Goal: Communication & Community: Participate in discussion

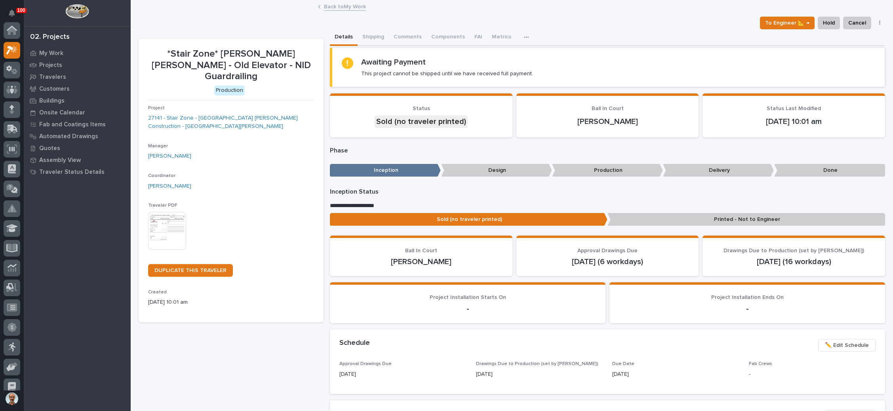
scroll to position [19, 0]
click at [53, 51] on p "My Work" at bounding box center [51, 53] width 24 height 7
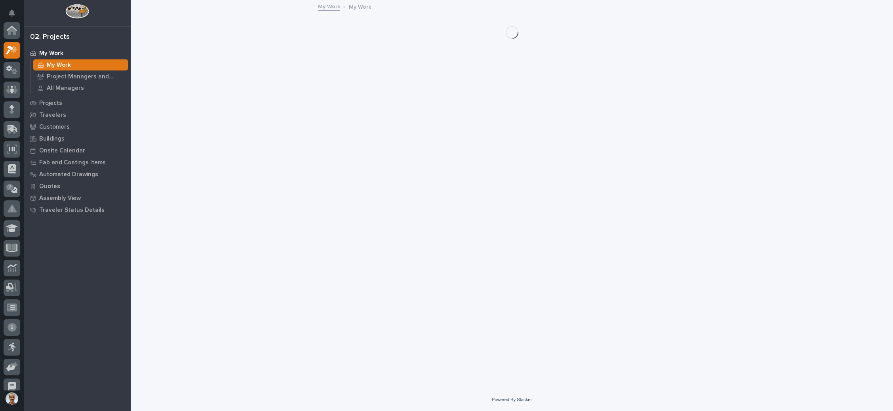
scroll to position [19, 0]
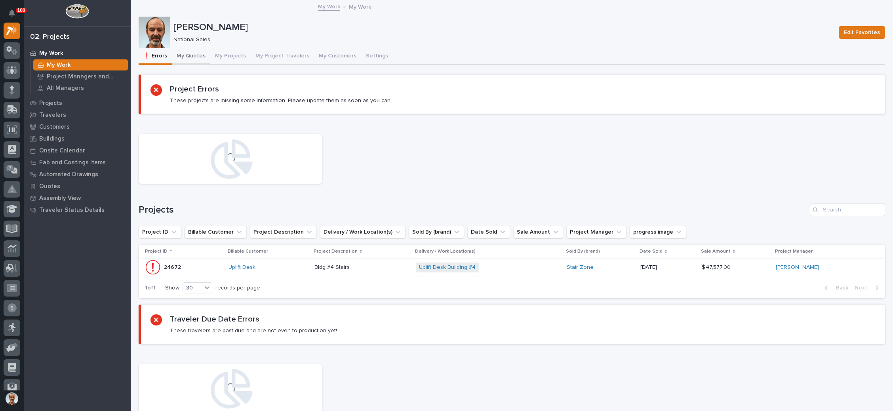
click at [189, 51] on button "My Quotes" at bounding box center [191, 56] width 38 height 17
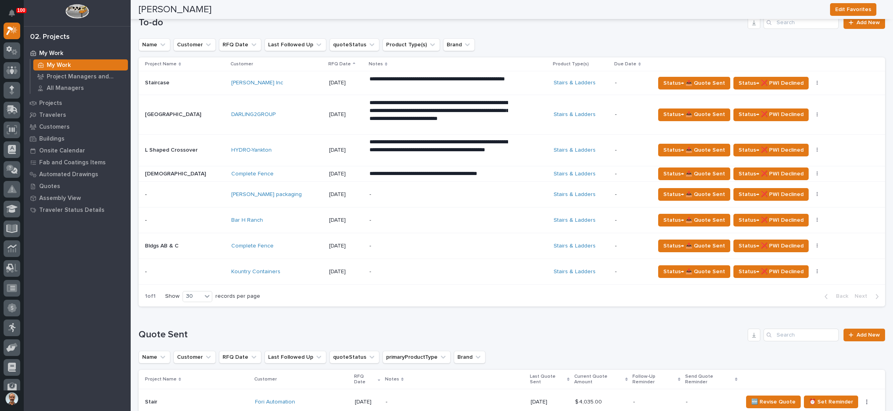
scroll to position [316, 0]
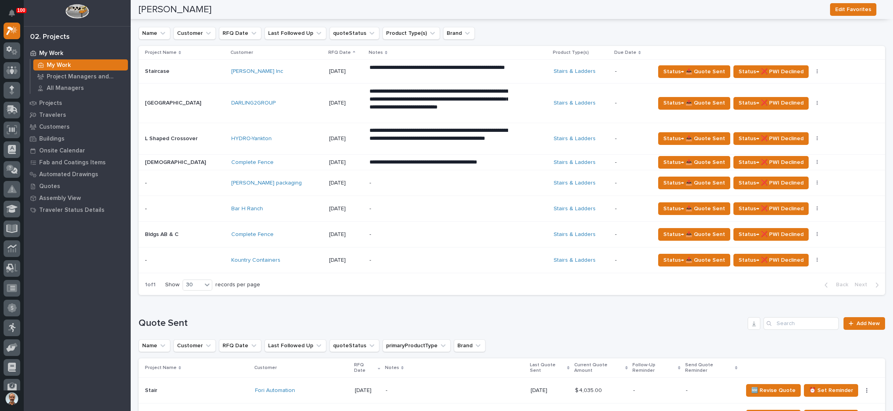
click at [397, 210] on p "-" at bounding box center [439, 209] width 139 height 7
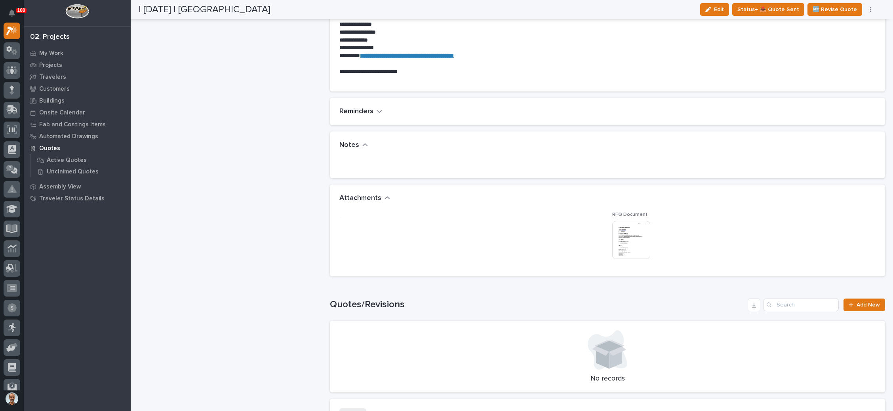
scroll to position [497, 0]
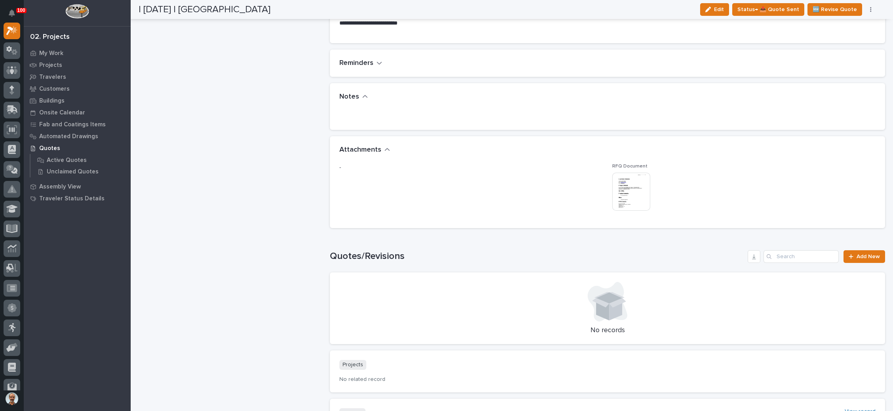
click at [631, 183] on img at bounding box center [631, 192] width 38 height 38
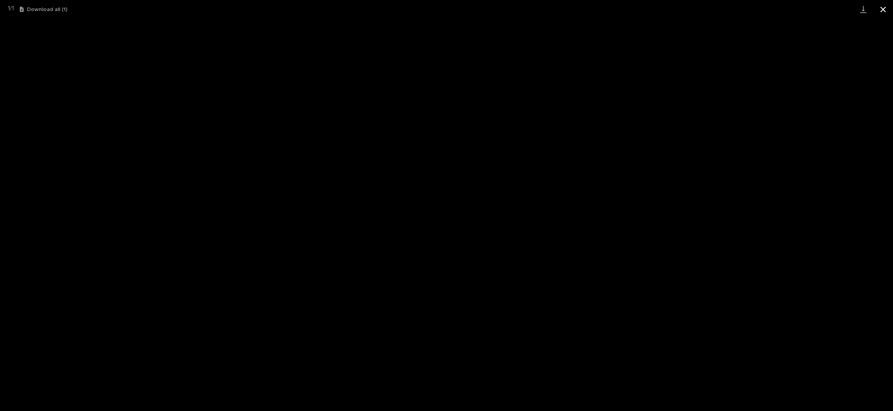
click at [887, 7] on button "Close gallery" at bounding box center [883, 9] width 20 height 19
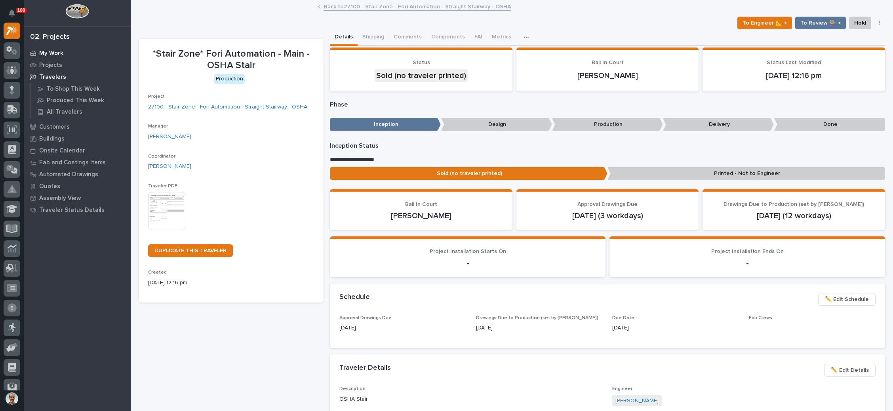
click at [66, 51] on div "My Work" at bounding box center [77, 53] width 103 height 11
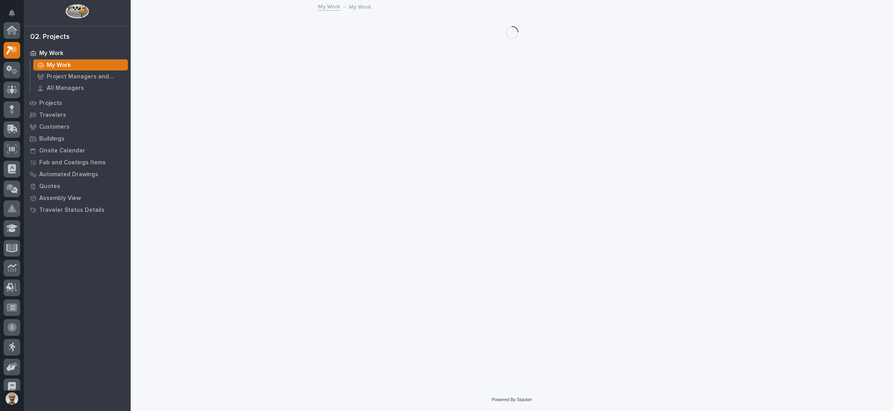
scroll to position [19, 0]
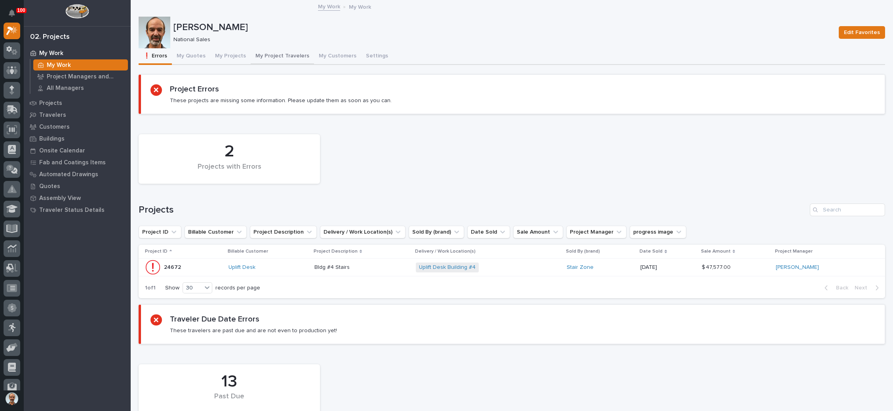
drag, startPoint x: 279, startPoint y: 54, endPoint x: 276, endPoint y: 58, distance: 5.1
click at [279, 54] on button "My Project Travelers" at bounding box center [282, 56] width 63 height 17
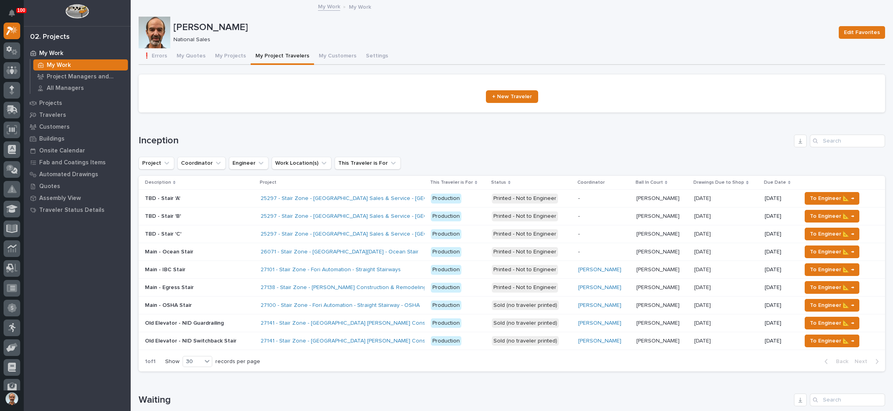
scroll to position [119, 0]
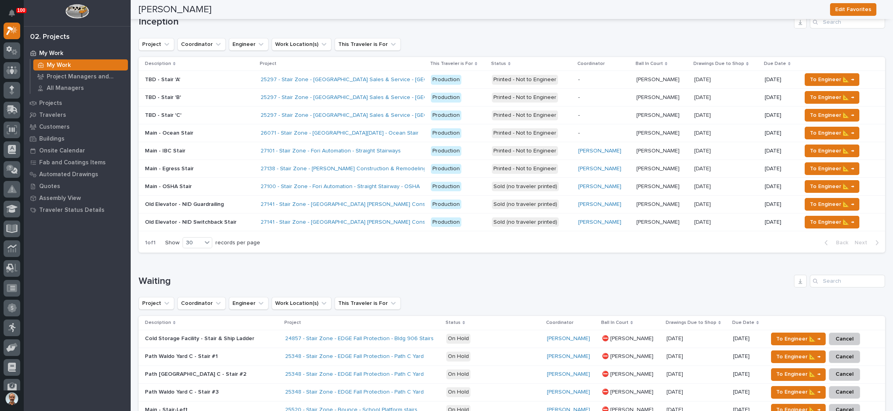
click at [476, 182] on p "Production" at bounding box center [458, 187] width 55 height 10
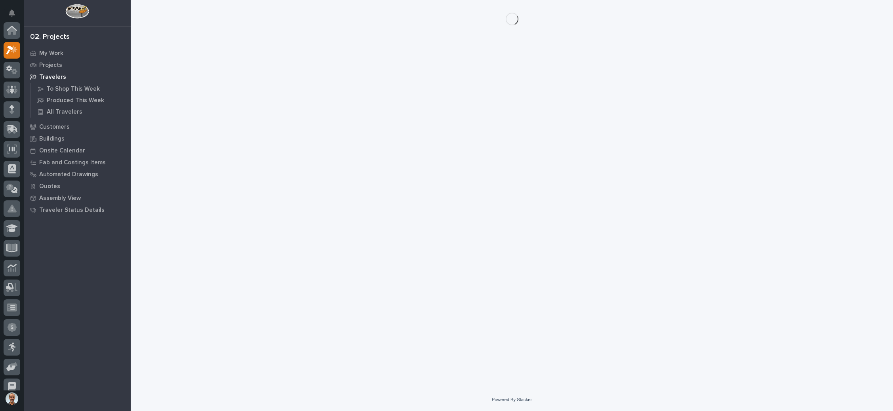
scroll to position [19, 0]
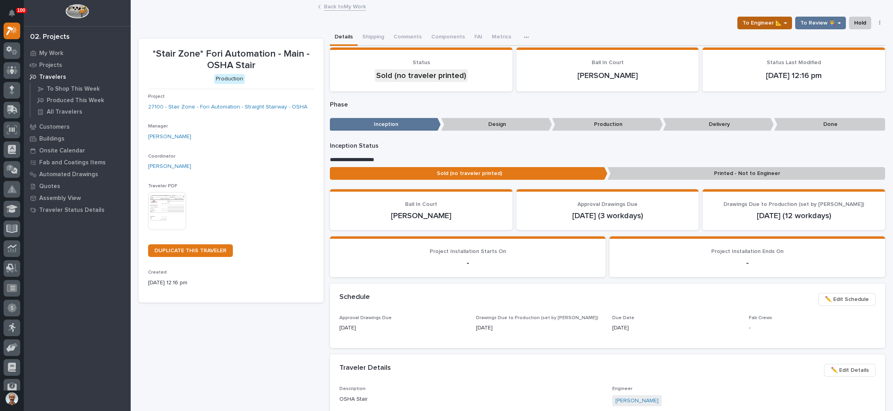
click at [765, 24] on span "To Engineer 📐 →" at bounding box center [765, 23] width 44 height 10
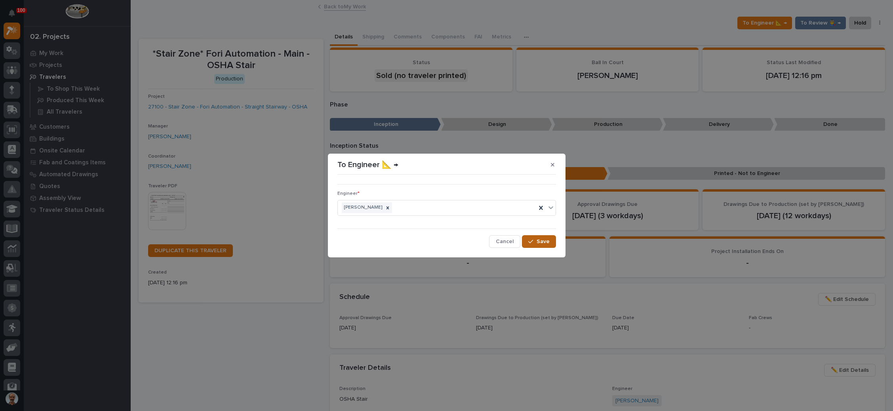
click at [534, 235] on div "••• Engineer * Wynne Hochstetler Cancel Save" at bounding box center [446, 213] width 219 height 70
click at [534, 236] on button "Save" at bounding box center [539, 241] width 34 height 13
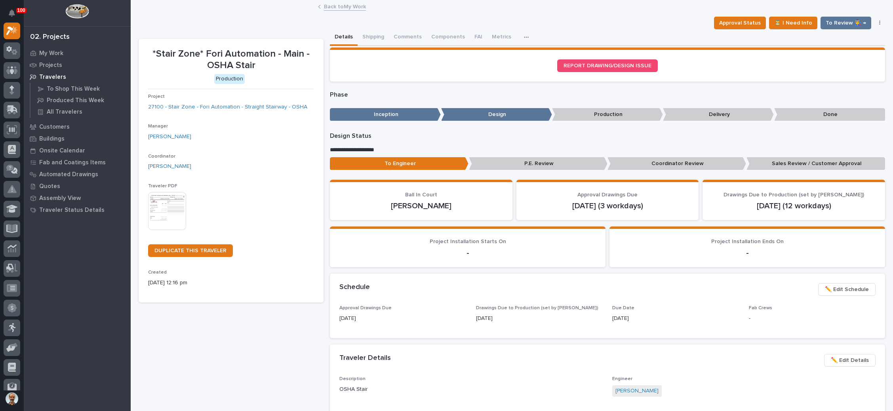
click at [347, 6] on link "Back to My Work" at bounding box center [345, 6] width 42 height 9
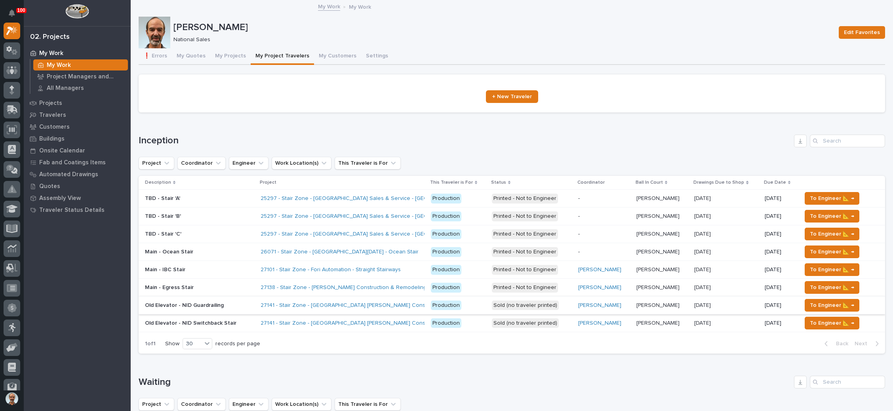
scroll to position [59, 0]
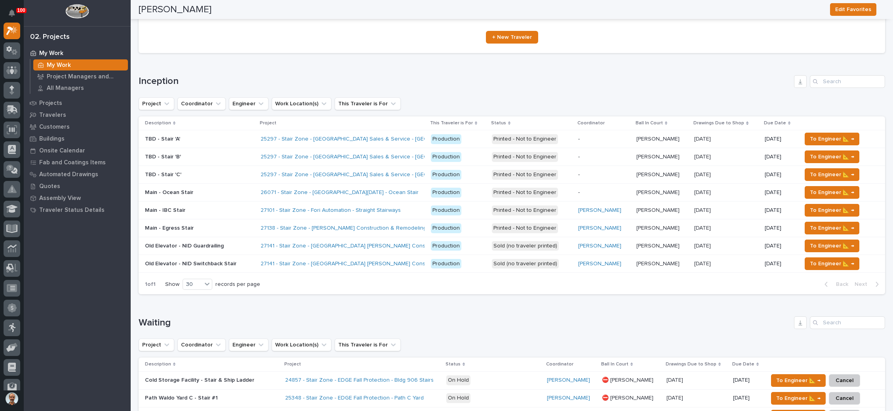
click at [646, 208] on p "[PERSON_NAME]" at bounding box center [659, 210] width 45 height 8
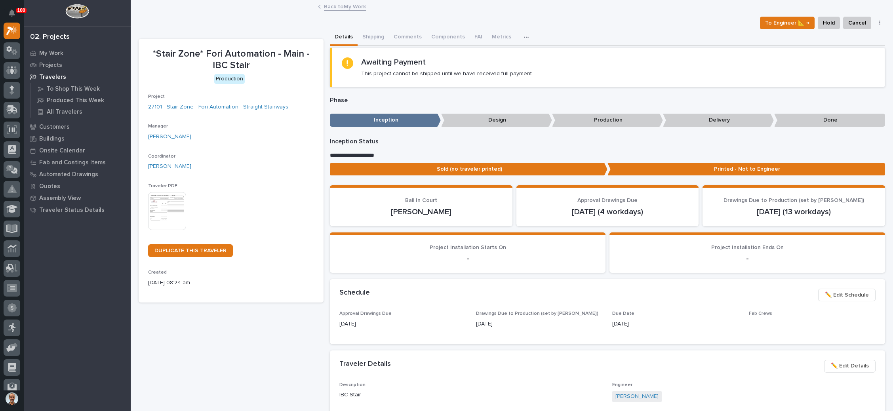
click at [336, 5] on link "Back to My Work" at bounding box center [345, 6] width 42 height 9
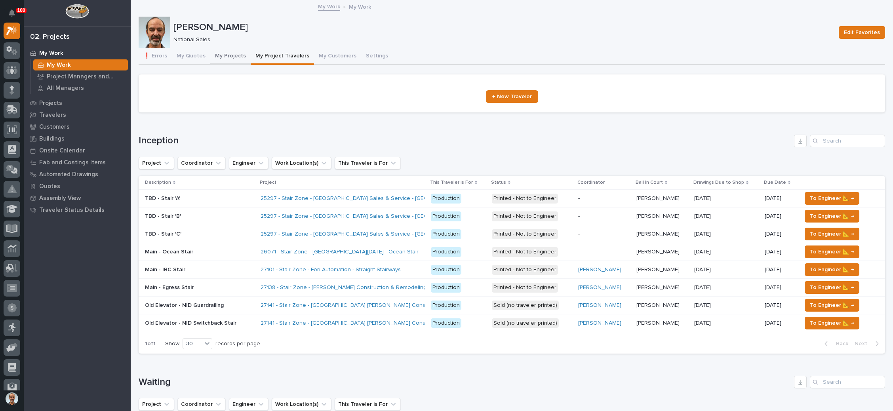
click at [230, 54] on button "My Projects" at bounding box center [230, 56] width 40 height 17
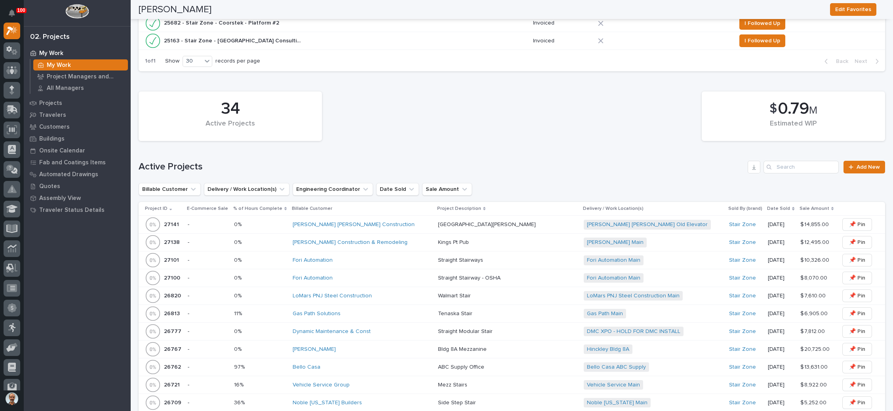
scroll to position [535, 0]
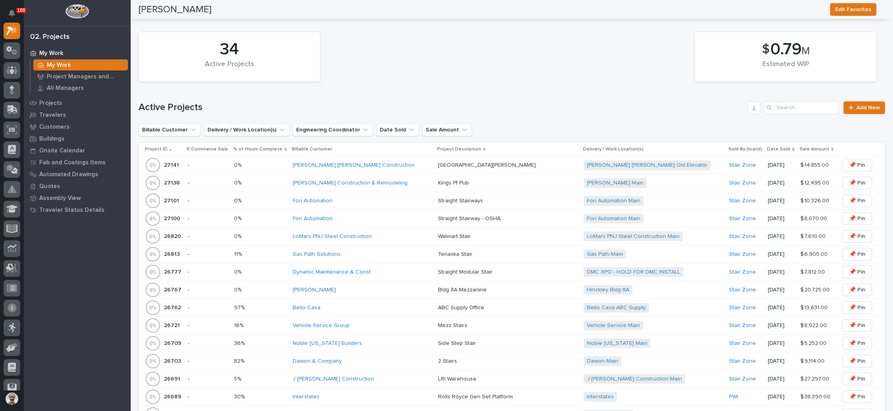
click at [625, 196] on div "Fori Automation Main + 0" at bounding box center [653, 201] width 139 height 10
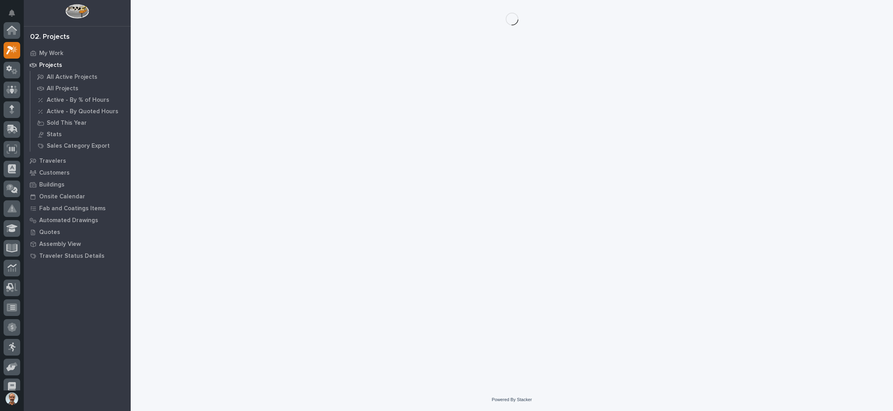
scroll to position [19, 0]
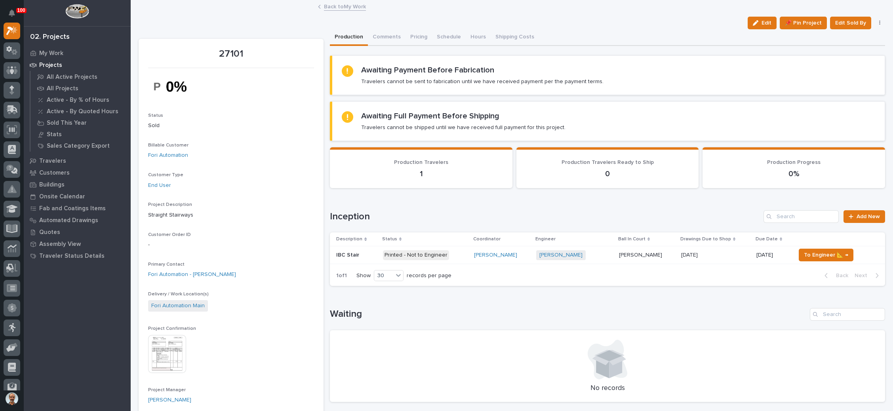
click at [719, 252] on p at bounding box center [715, 255] width 69 height 7
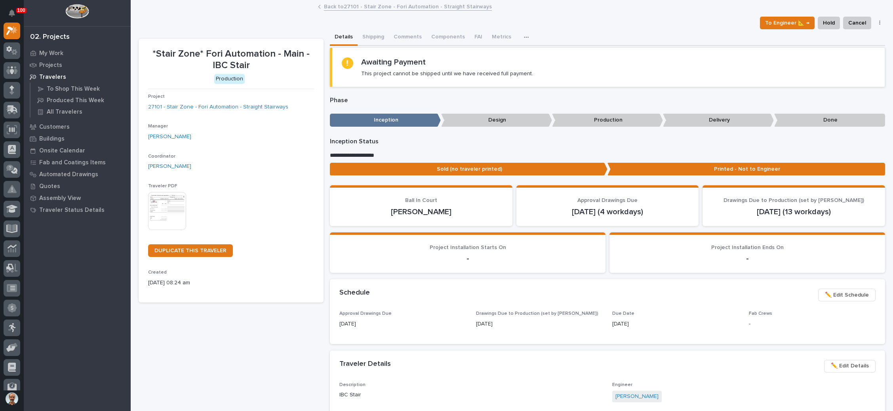
click at [875, 21] on button "button" at bounding box center [880, 23] width 11 height 6
click at [731, 29] on div "To Engineer 📐 → Hold Cancel Change Traveler Type Regenerate PDF Generate VIP" at bounding box center [512, 23] width 747 height 13
click at [799, 21] on span "To Engineer 📐 →" at bounding box center [787, 23] width 44 height 10
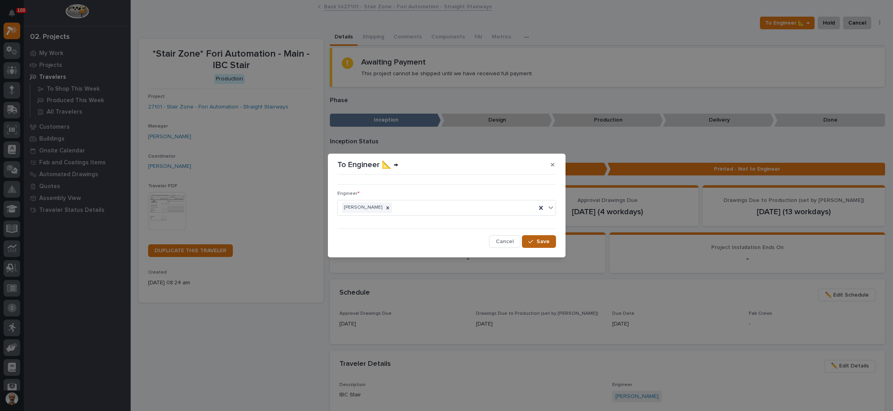
click at [540, 237] on button "Save" at bounding box center [539, 241] width 34 height 13
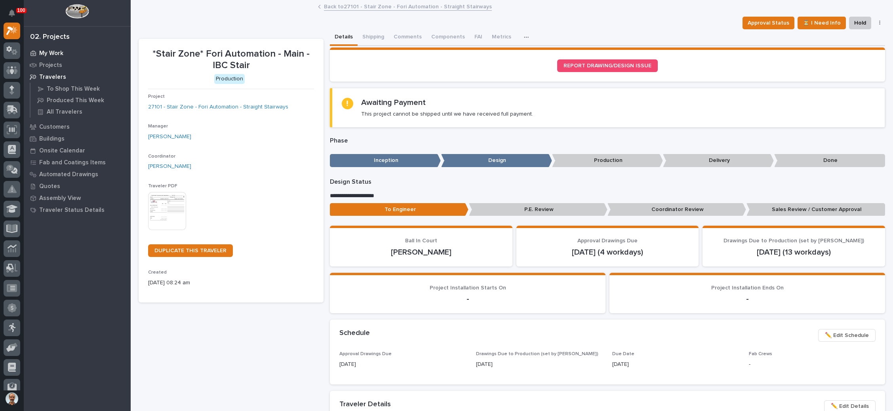
click at [53, 50] on p "My Work" at bounding box center [51, 53] width 24 height 7
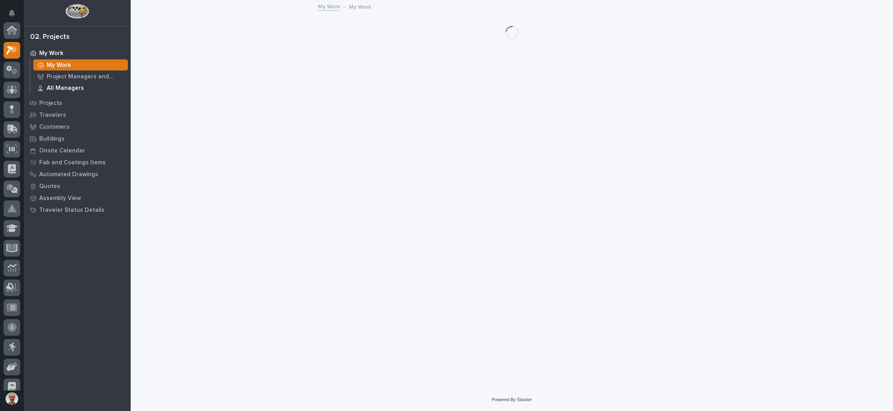
scroll to position [19, 0]
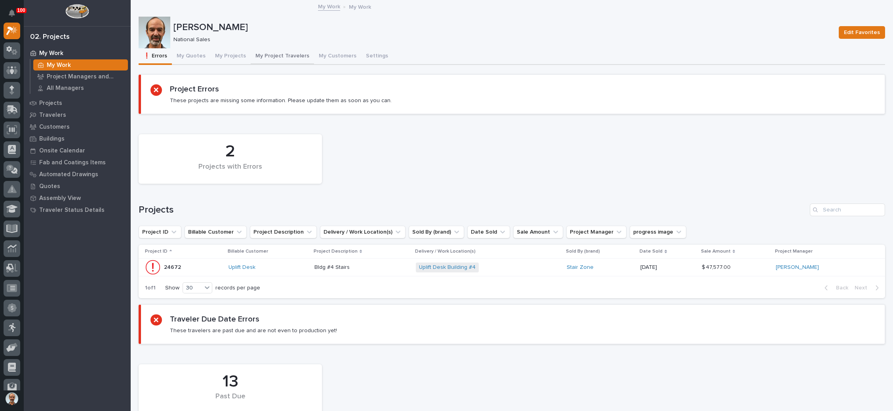
click at [279, 53] on button "My Project Travelers" at bounding box center [282, 56] width 63 height 17
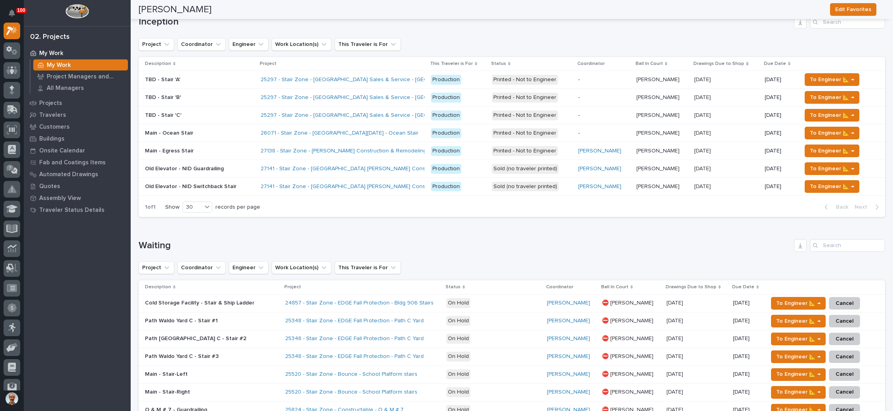
scroll to position [59, 0]
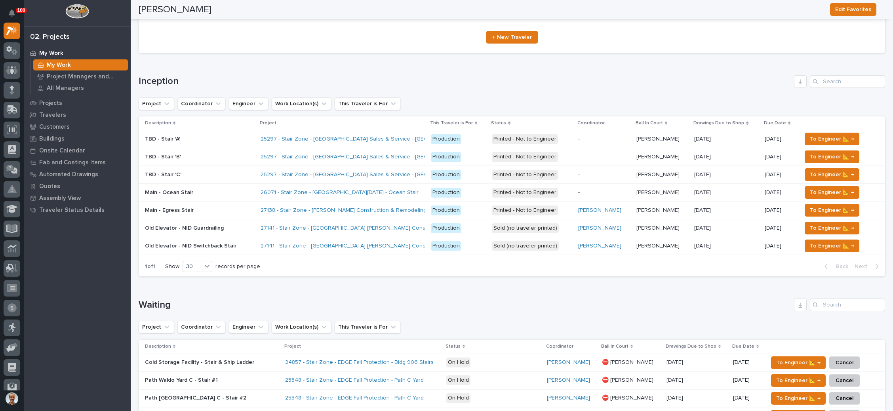
click at [647, 206] on p "[PERSON_NAME]" at bounding box center [659, 210] width 45 height 8
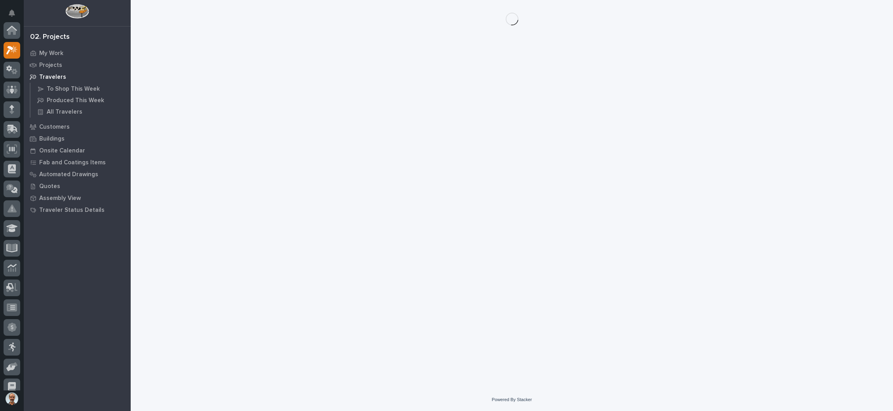
scroll to position [19, 0]
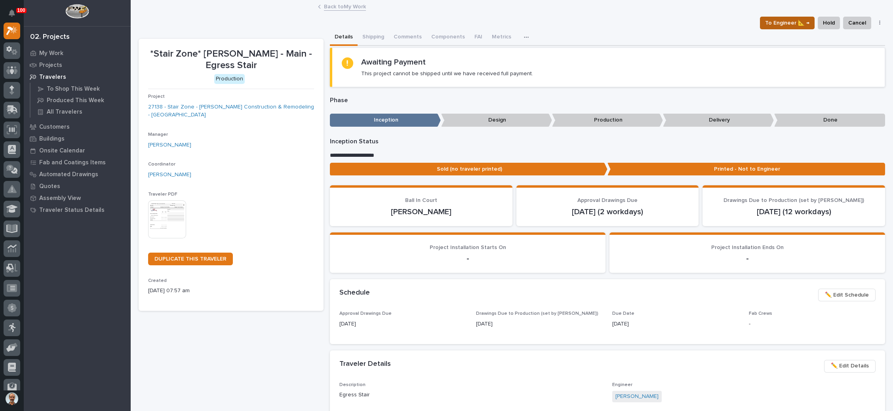
click at [793, 22] on span "To Engineer 📐 →" at bounding box center [787, 23] width 44 height 10
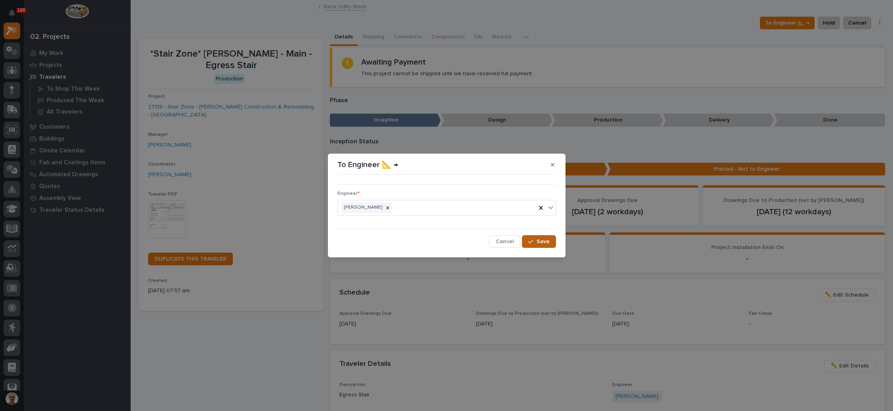
click at [533, 241] on icon "button" at bounding box center [530, 242] width 5 height 6
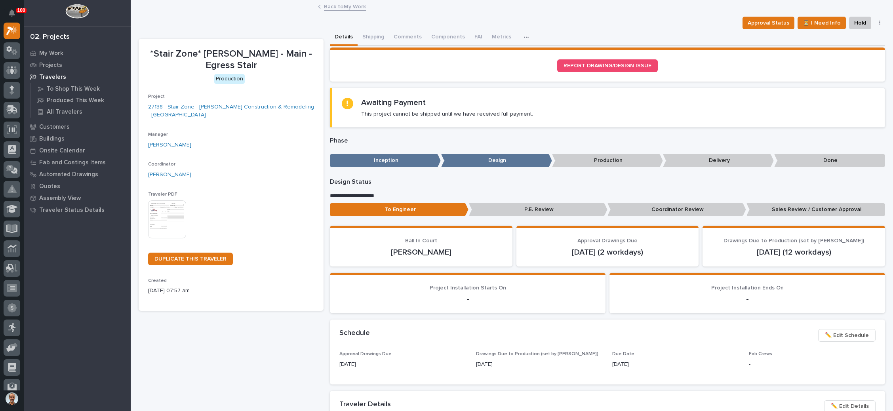
click at [347, 2] on link "Back to My Work" at bounding box center [345, 6] width 42 height 9
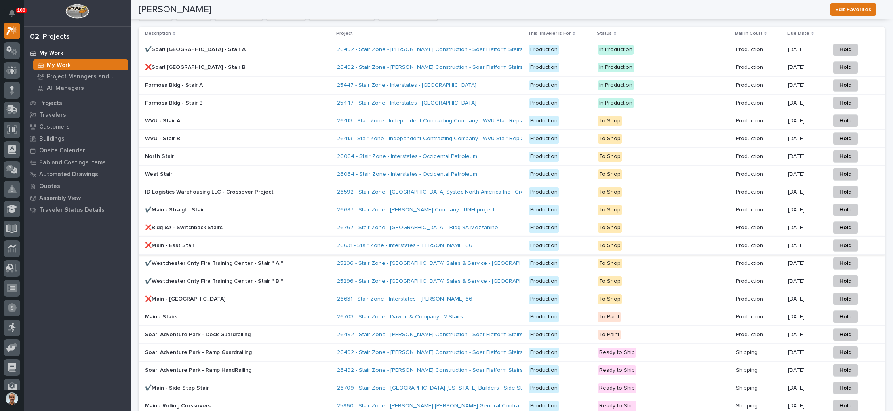
scroll to position [1367, 0]
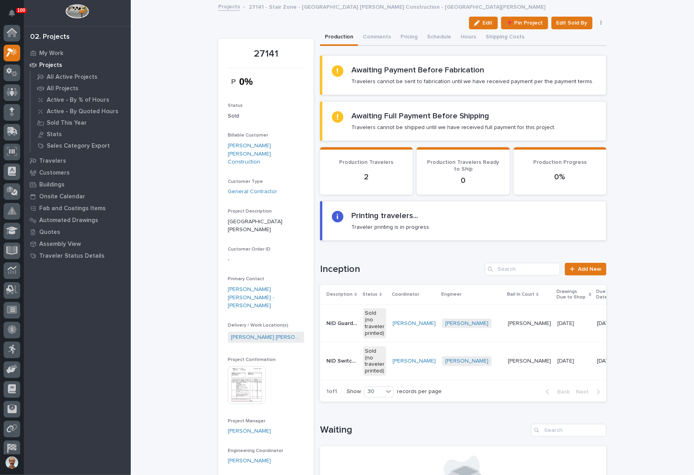
scroll to position [19, 0]
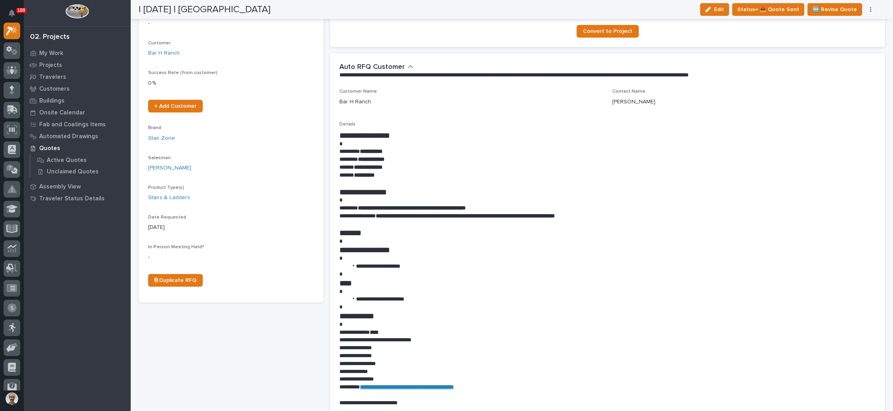
scroll to position [81, 0]
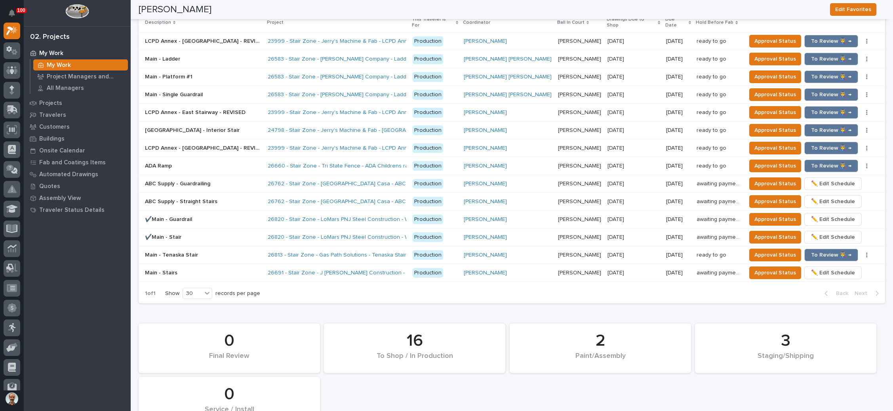
scroll to position [891, 0]
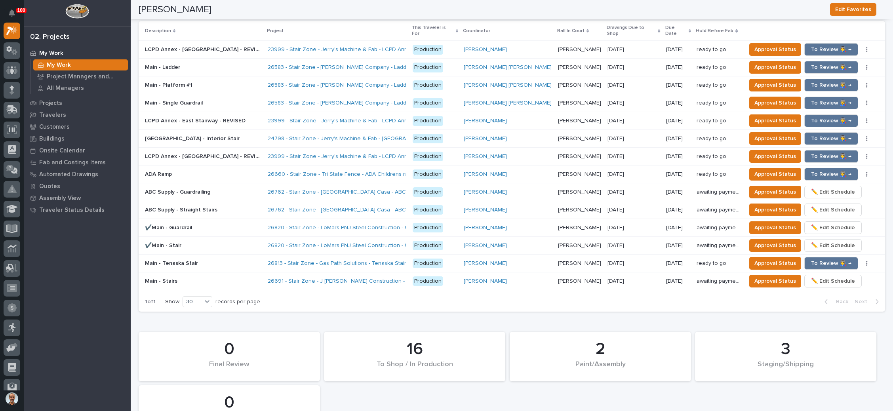
click at [558, 134] on p "[PERSON_NAME]" at bounding box center [580, 138] width 45 height 8
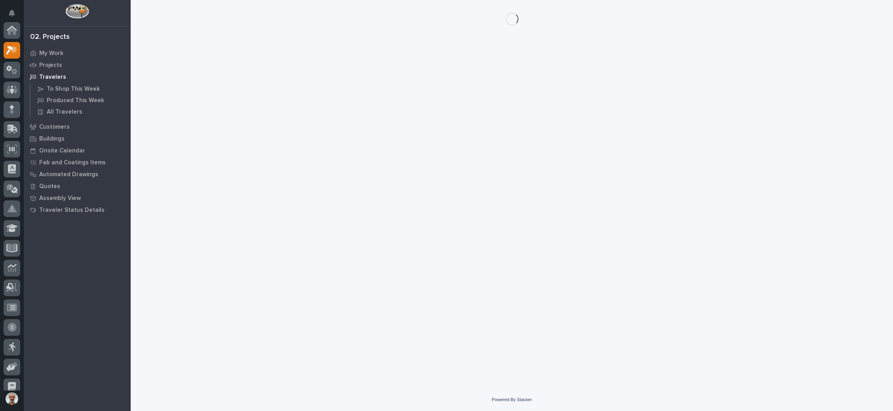
scroll to position [19, 0]
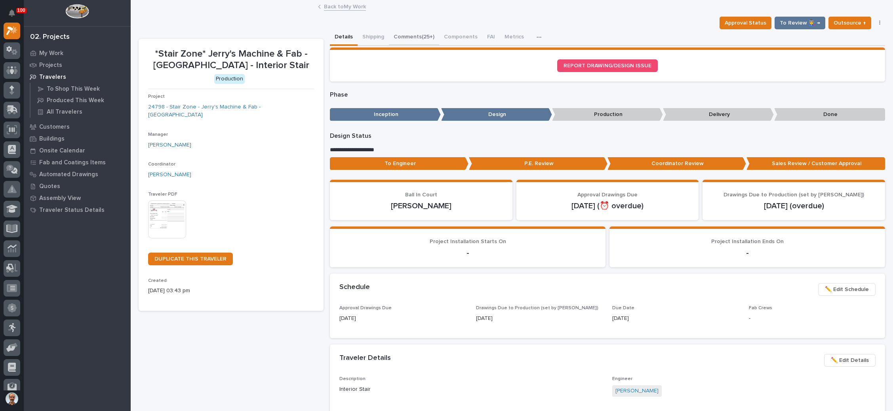
click at [422, 34] on button "Comments (25+)" at bounding box center [414, 37] width 50 height 17
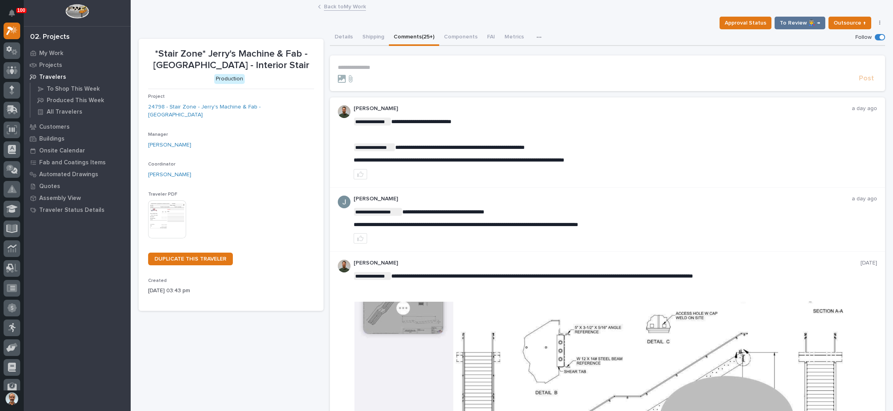
click at [371, 67] on p "**********" at bounding box center [608, 67] width 540 height 7
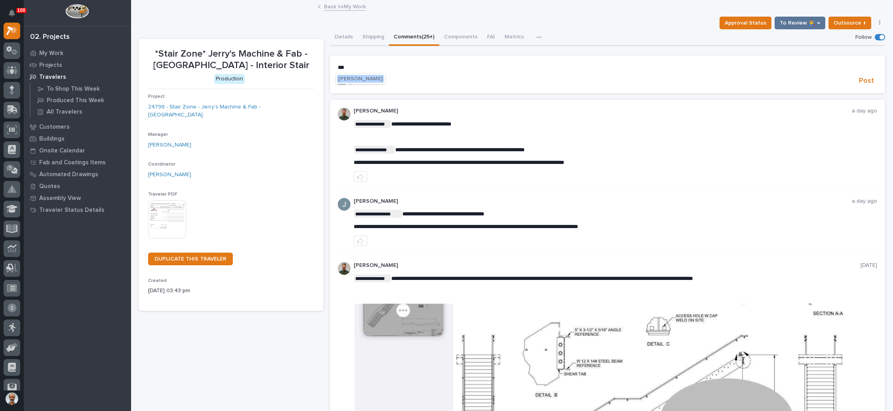
click at [372, 74] on div "[PERSON_NAME]" at bounding box center [360, 79] width 49 height 10
click at [381, 77] on span "[PERSON_NAME]" at bounding box center [360, 79] width 44 height 6
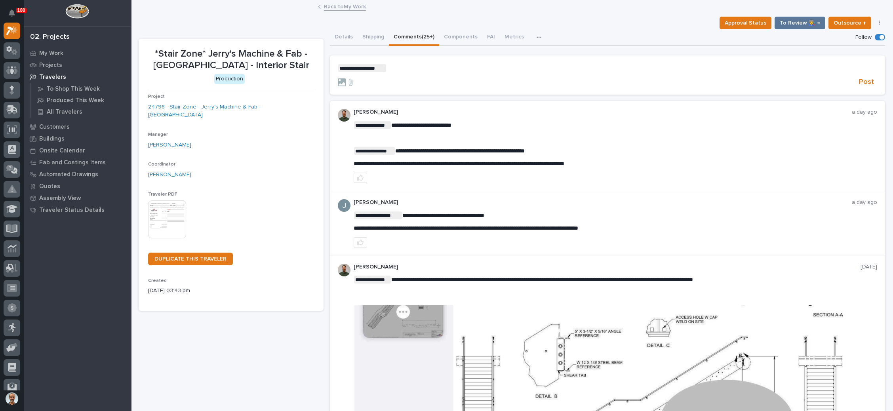
click at [404, 69] on p "**********" at bounding box center [608, 68] width 540 height 8
click at [401, 93] on span "[PERSON_NAME]" at bounding box center [409, 95] width 44 height 6
click at [437, 69] on p "**********" at bounding box center [608, 68] width 540 height 8
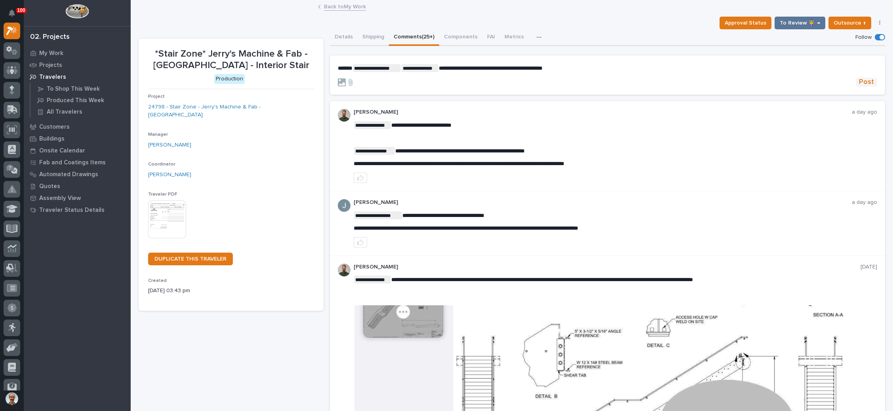
click at [859, 81] on span "Post" at bounding box center [866, 82] width 15 height 9
